Goal: Task Accomplishment & Management: Use online tool/utility

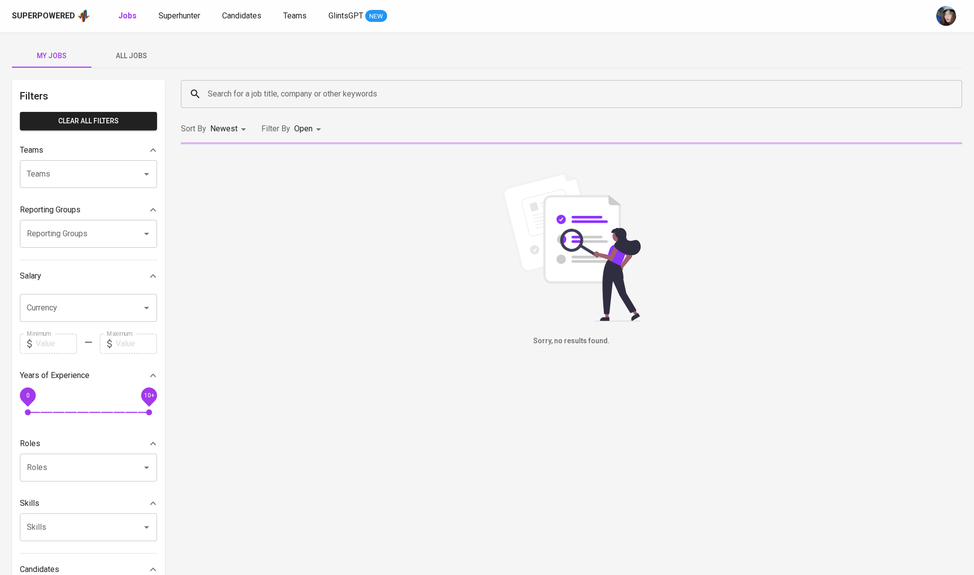
click at [331, 94] on input "Search for a job title, company or other keywords" at bounding box center [574, 94] width 738 height 19
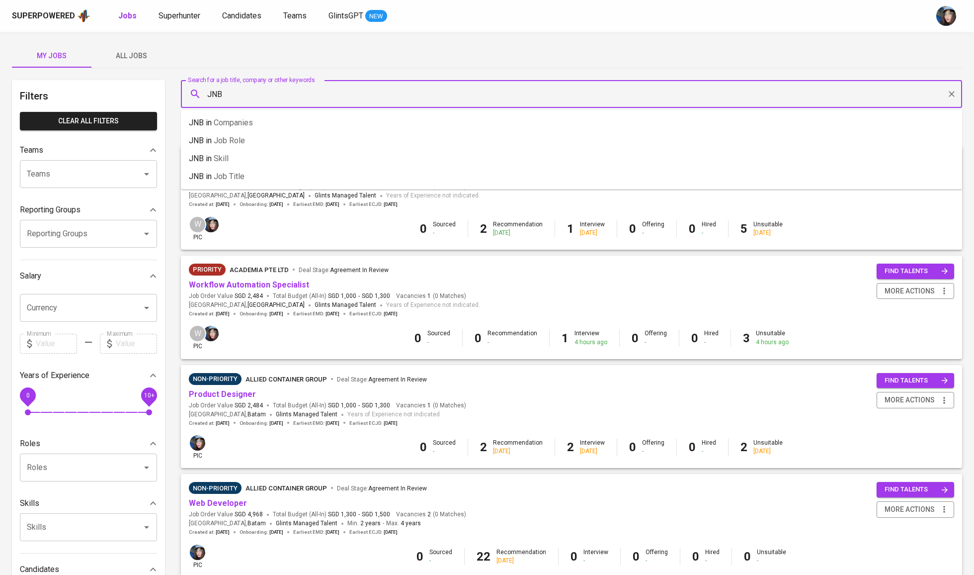
type input "JNB"
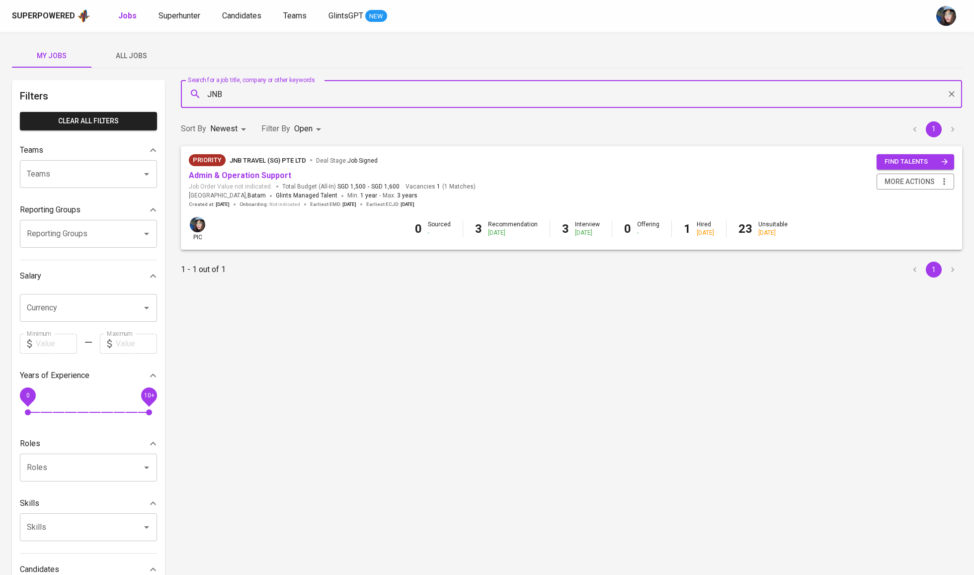
scroll to position [13, 0]
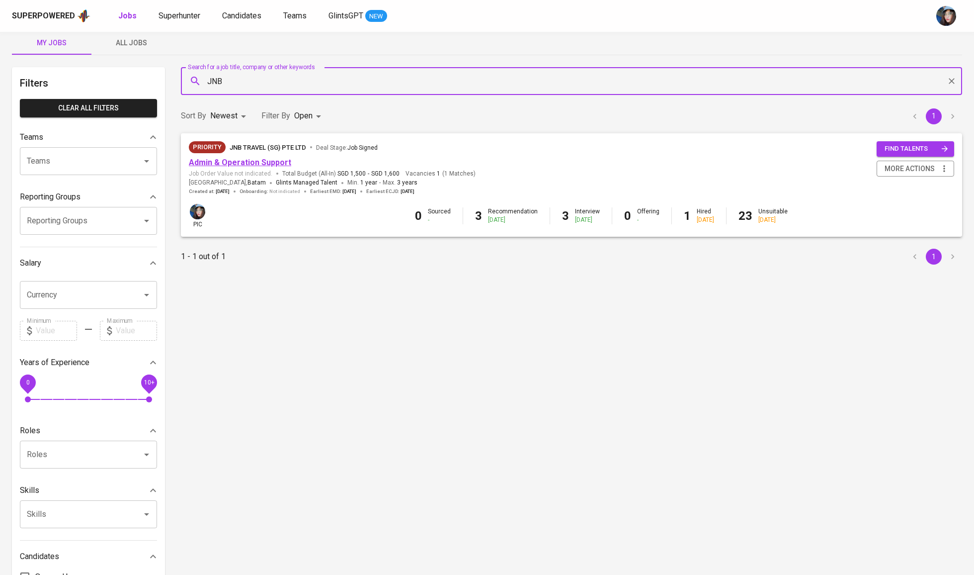
click at [267, 158] on link "Admin & Operation Support" at bounding box center [240, 162] width 102 height 9
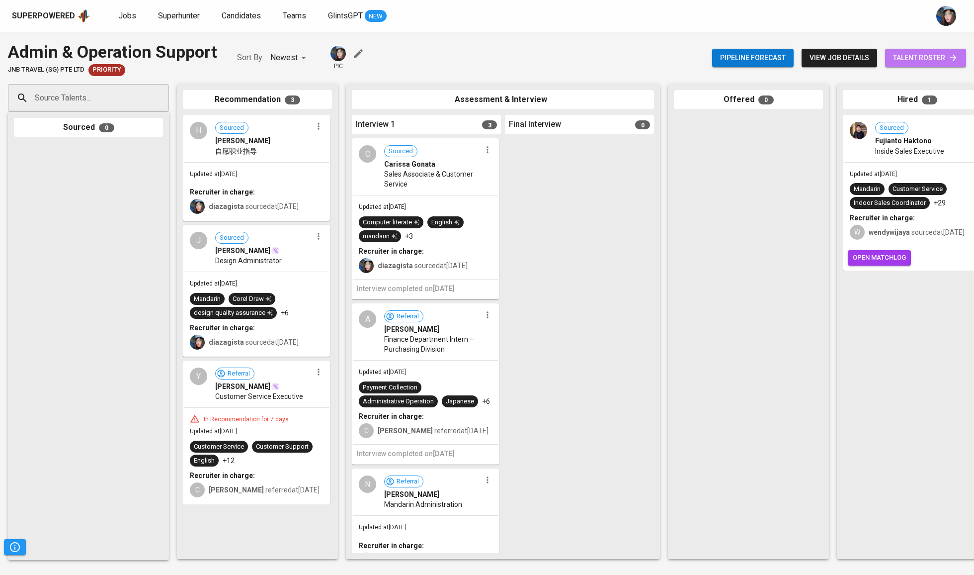
click at [911, 52] on span "talent roster" at bounding box center [925, 58] width 65 height 12
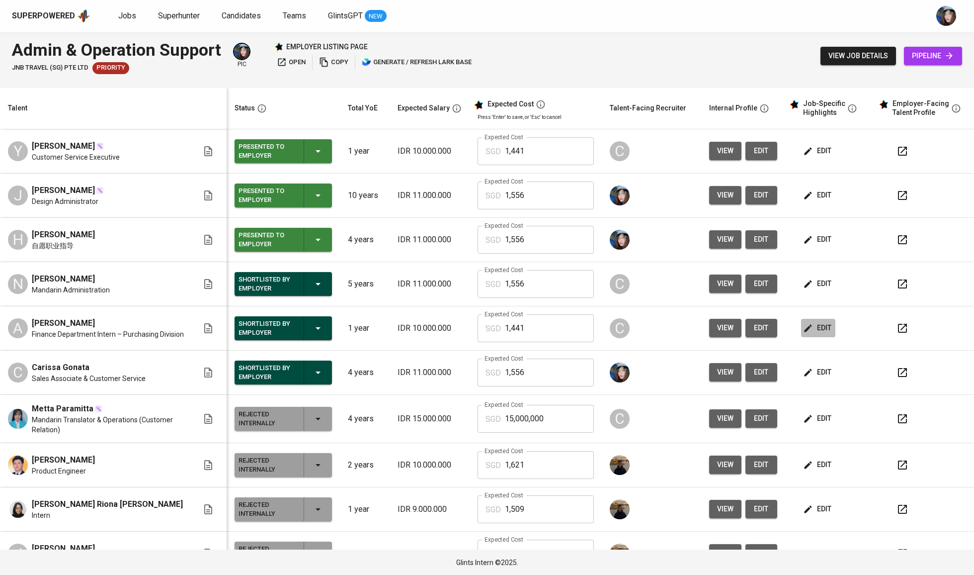
click at [805, 330] on icon "button" at bounding box center [808, 328] width 10 height 10
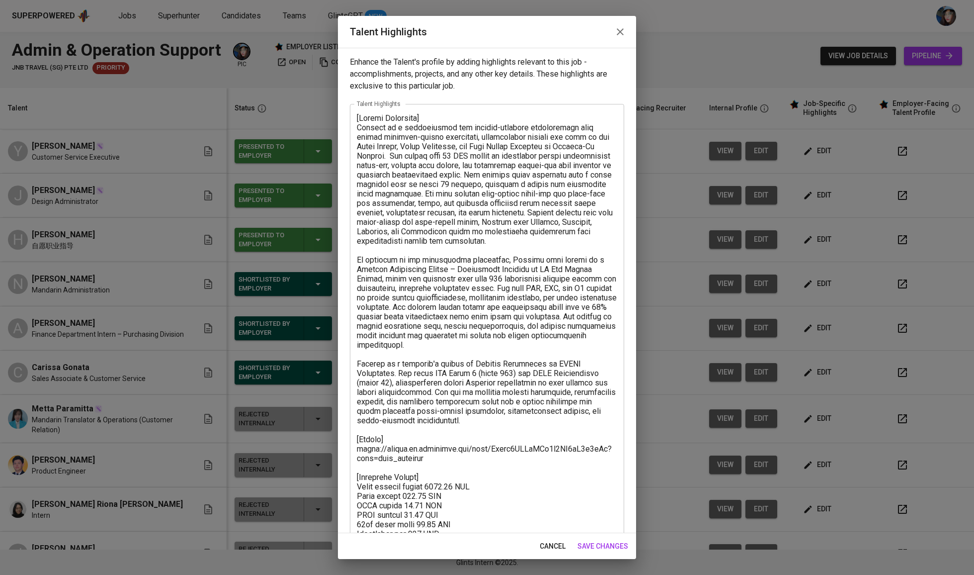
click at [412, 451] on textarea at bounding box center [487, 354] width 261 height 482
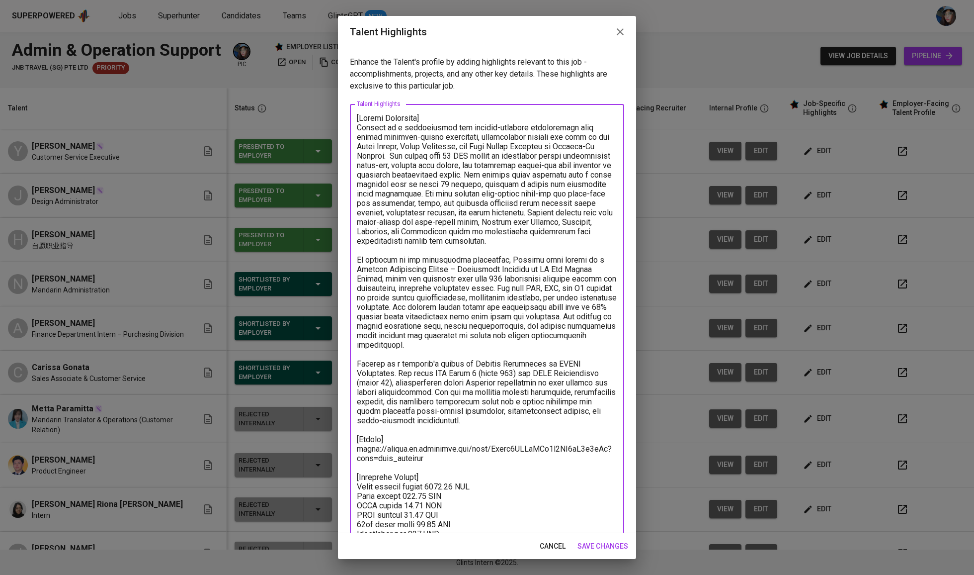
click at [412, 451] on textarea at bounding box center [487, 354] width 261 height 482
